Goal: Check status: Check status

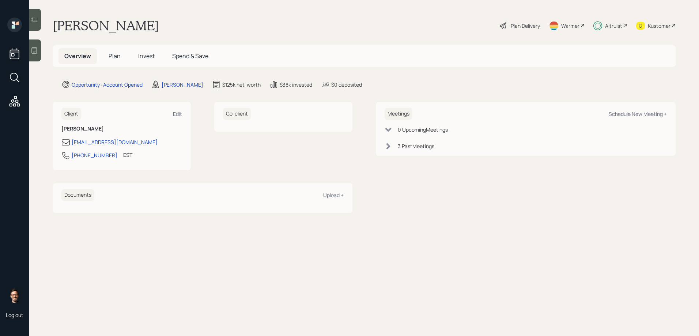
click at [154, 56] on span "Invest" at bounding box center [146, 56] width 16 height 8
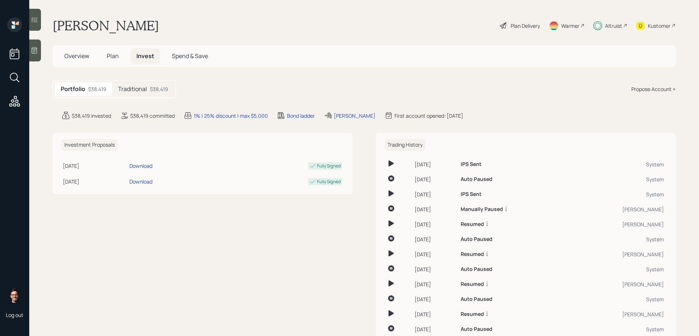
click at [159, 83] on div "Traditional $38,419" at bounding box center [143, 89] width 62 height 14
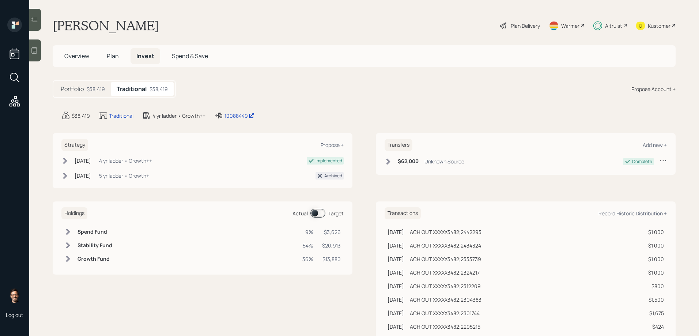
click at [319, 213] on span at bounding box center [318, 213] width 15 height 9
click at [32, 22] on icon at bounding box center [34, 19] width 6 height 5
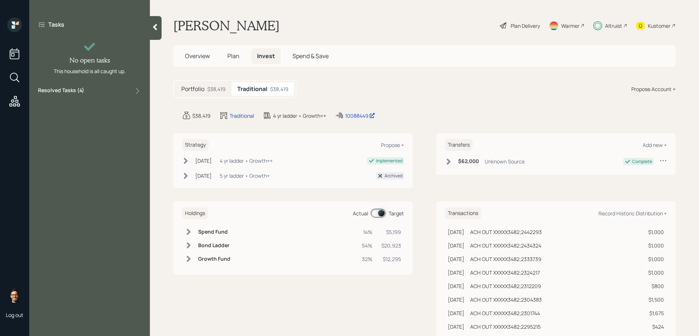
click at [83, 94] on label "Resolved Tasks ( 4 )" at bounding box center [61, 91] width 46 height 9
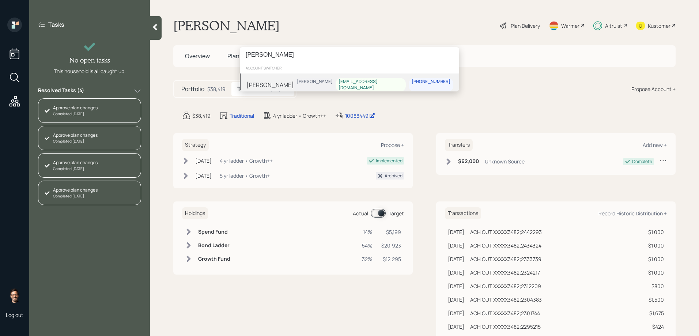
type input "[PERSON_NAME]"
click at [314, 78] on div "[PERSON_NAME] [PERSON_NAME] [EMAIL_ADDRESS][DOMAIN_NAME] [PHONE_NUMBER]" at bounding box center [349, 85] width 219 height 23
